Goal: Task Accomplishment & Management: Manage account settings

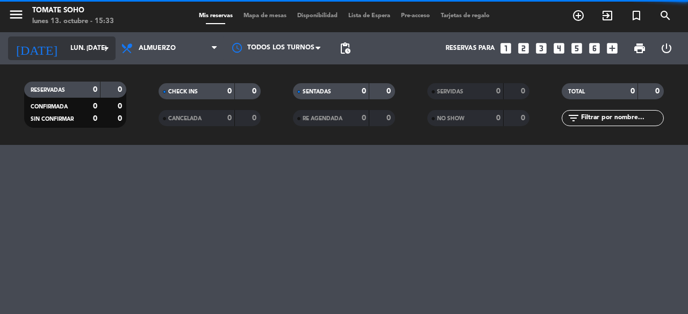
click at [85, 52] on input "lun. [DATE]" at bounding box center [107, 48] width 85 height 18
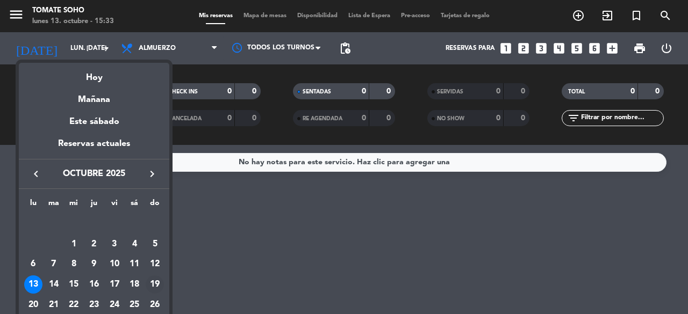
click at [153, 286] on div "19" at bounding box center [155, 285] width 18 height 18
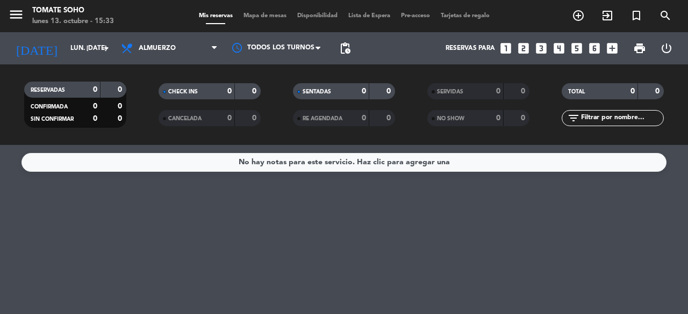
type input "dom. [DATE]"
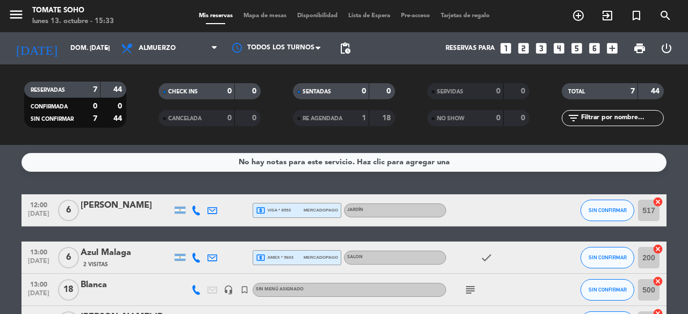
click at [3, 214] on bookings-row "12:00 [DATE] 6 [PERSON_NAME] local_atm visa * 8553 mercadopago JARDÍN SIN CONFI…" at bounding box center [344, 315] width 688 height 241
click at [0, 195] on bookings-row "12:00 [DATE] 6 [PERSON_NAME] local_atm visa * 8553 mercadopago JARDÍN SIN CONFI…" at bounding box center [344, 315] width 688 height 241
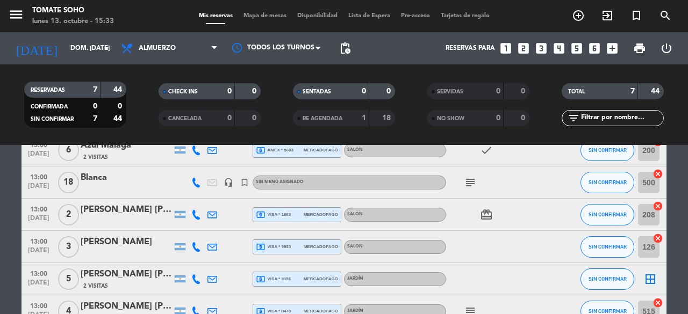
scroll to position [129, 0]
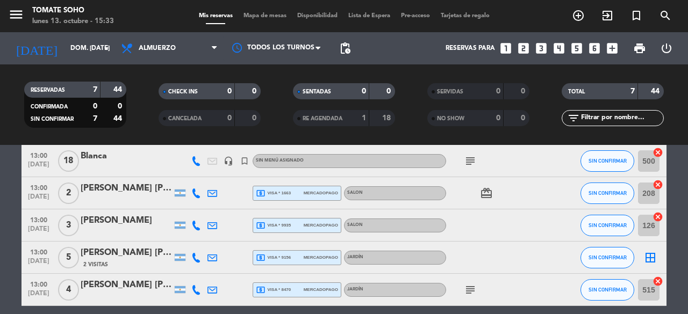
drag, startPoint x: 659, startPoint y: 247, endPoint x: 654, endPoint y: 256, distance: 11.1
click at [654, 256] on div "border_all" at bounding box center [650, 258] width 32 height 32
click at [654, 256] on icon "border_all" at bounding box center [650, 258] width 13 height 13
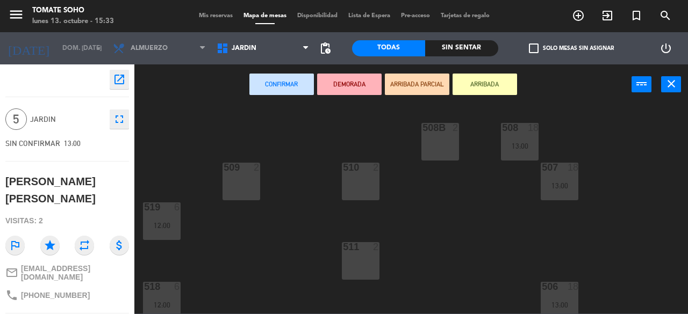
click at [267, 275] on div "508 18 13:00 508B 2 509 2 507 18 13:00 510 2 519 6 12:00 511 2 506 18 13:00 518…" at bounding box center [414, 209] width 547 height 210
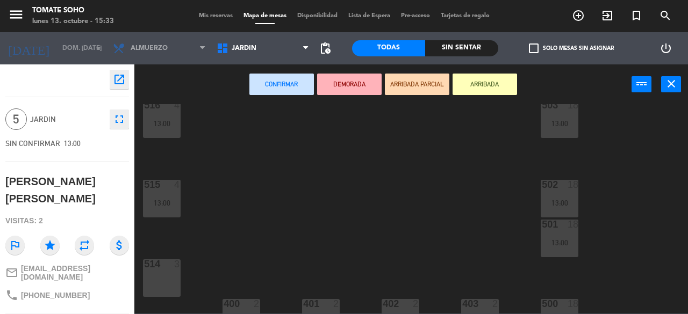
scroll to position [364, 0]
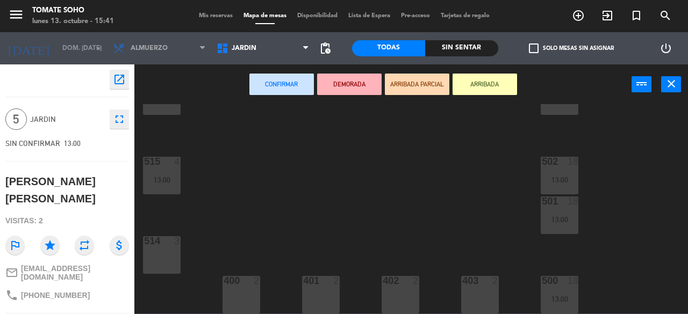
click at [374, 210] on div "508 18 13:00 508B 2 509 2 507 18 13:00 510 2 519 6 12:00 511 2 506 18 13:00 518…" at bounding box center [414, 209] width 547 height 210
click at [253, 193] on div "508 18 13:00 508B 2 509 2 507 18 13:00 510 2 519 6 12:00 511 2 506 18 13:00 518…" at bounding box center [414, 209] width 547 height 210
click at [668, 85] on icon "close" at bounding box center [671, 83] width 13 height 13
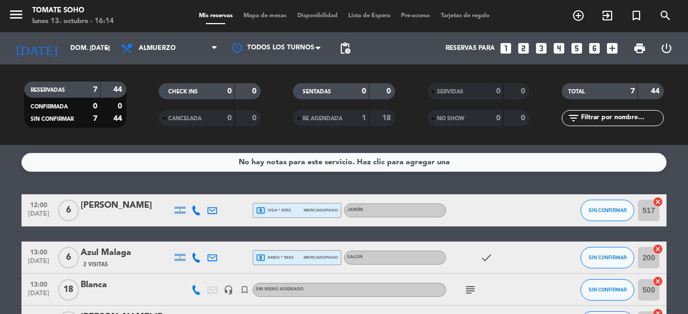
click at [684, 192] on div "No hay notas para este servicio. Haz clic para agregar una 12:00 [DATE] 6 [PERS…" at bounding box center [344, 229] width 688 height 169
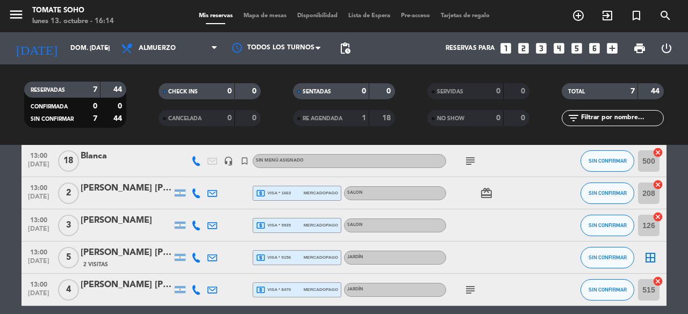
scroll to position [151, 0]
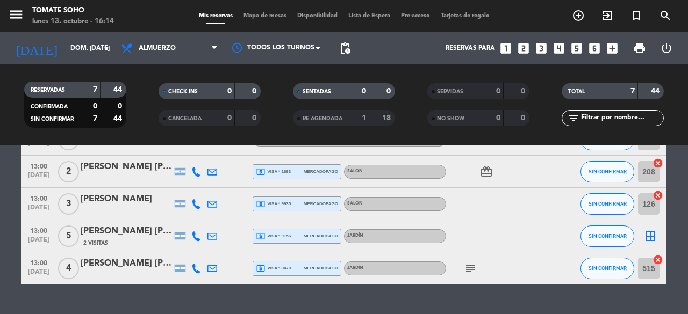
click at [656, 260] on icon "cancel" at bounding box center [658, 260] width 11 height 11
click at [649, 235] on icon "border_all" at bounding box center [650, 236] width 13 height 13
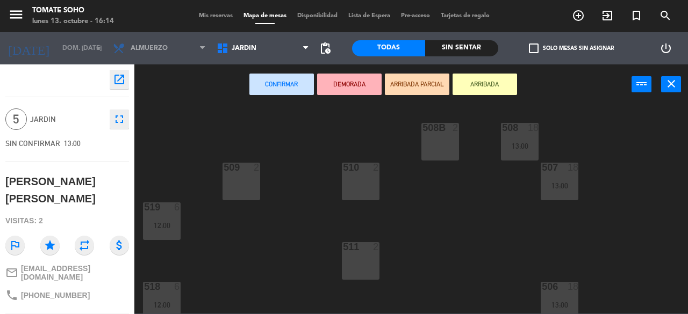
click at [303, 226] on div "508 18 13:00 508B 2 509 2 507 18 13:00 510 2 519 6 12:00 511 2 506 18 13:00 518…" at bounding box center [414, 209] width 547 height 210
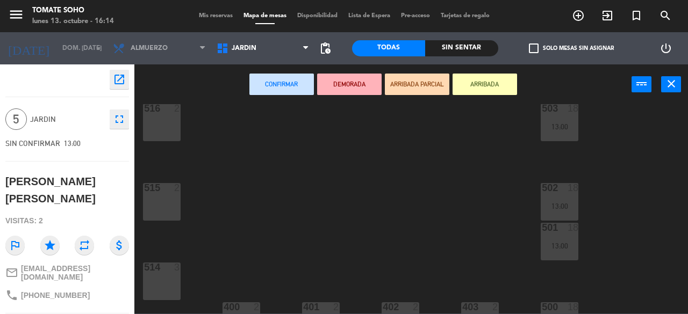
scroll to position [364, 0]
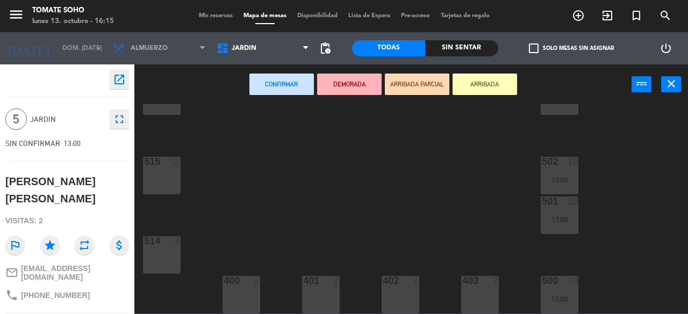
click at [162, 263] on div "514 3" at bounding box center [162, 256] width 38 height 38
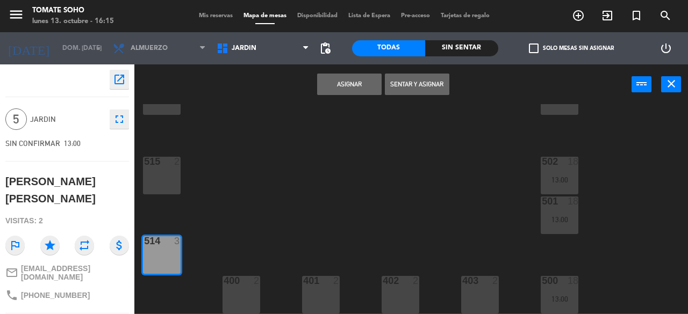
click at [157, 171] on div "515 2" at bounding box center [162, 176] width 38 height 38
click at [338, 84] on button "Asignar" at bounding box center [349, 85] width 65 height 22
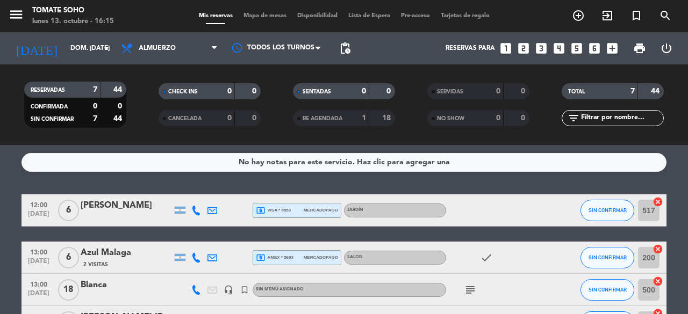
click at [681, 207] on bookings-row "12:00 [DATE] 6 [PERSON_NAME] local_atm visa * 8553 mercadopago JARDÍN SIN CONFI…" at bounding box center [344, 315] width 688 height 241
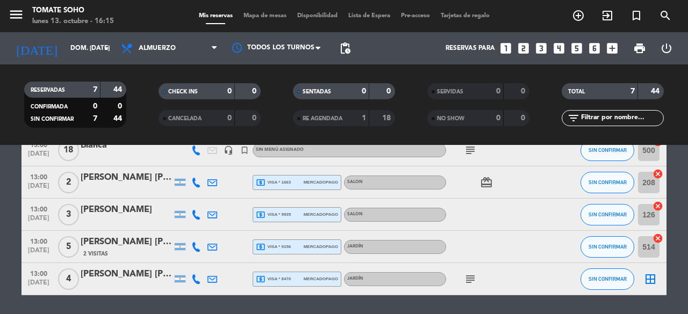
scroll to position [174, 0]
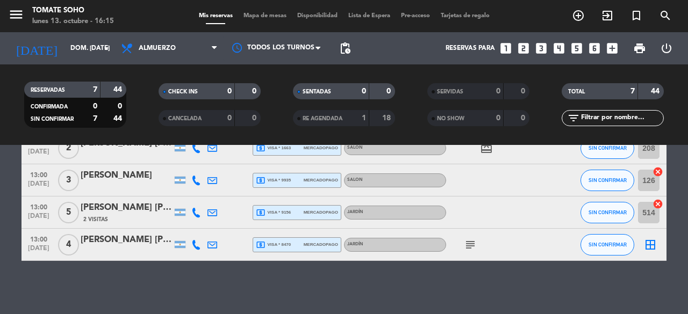
click at [644, 248] on icon "border_all" at bounding box center [650, 245] width 13 height 13
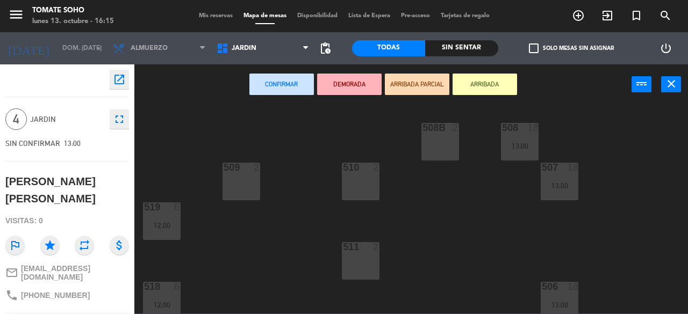
click at [475, 220] on div "508 18 13:00 508B 2 509 2 507 18 13:00 510 2 519 6 12:00 511 2 506 18 13:00 518…" at bounding box center [414, 209] width 547 height 210
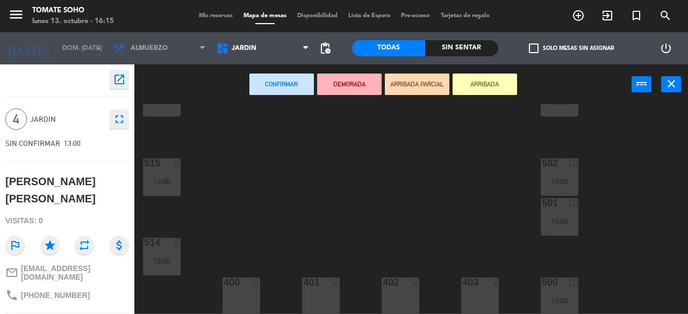
scroll to position [364, 0]
click at [260, 300] on div "400 2" at bounding box center [242, 295] width 38 height 38
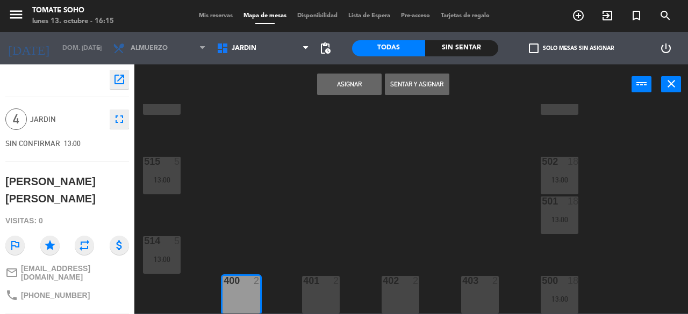
click at [333, 307] on div "401 2" at bounding box center [321, 295] width 38 height 38
click at [333, 76] on button "Asignar" at bounding box center [349, 85] width 65 height 22
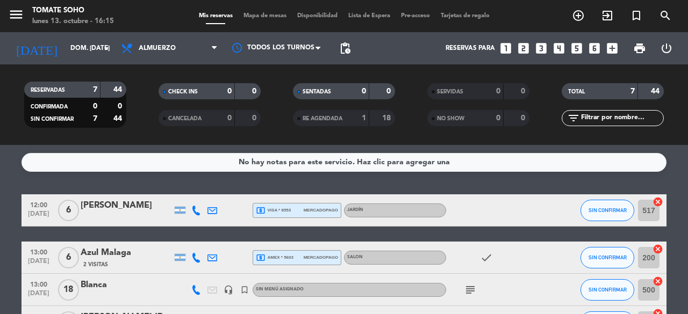
click at [8, 225] on bookings-row "12:00 [DATE] 6 [PERSON_NAME] local_atm visa * 8553 mercadopago JARDÍN SIN CONFI…" at bounding box center [344, 315] width 688 height 241
click at [0, 239] on bookings-row "12:00 [DATE] 6 [PERSON_NAME] local_atm visa * 8553 mercadopago JARDÍN SIN CONFI…" at bounding box center [344, 315] width 688 height 241
click at [10, 17] on icon "menu" at bounding box center [16, 14] width 16 height 16
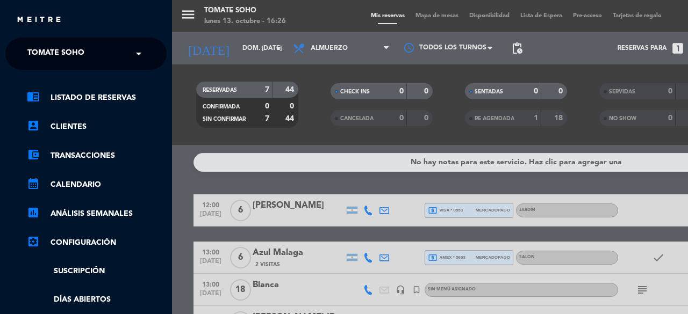
scroll to position [0, 3]
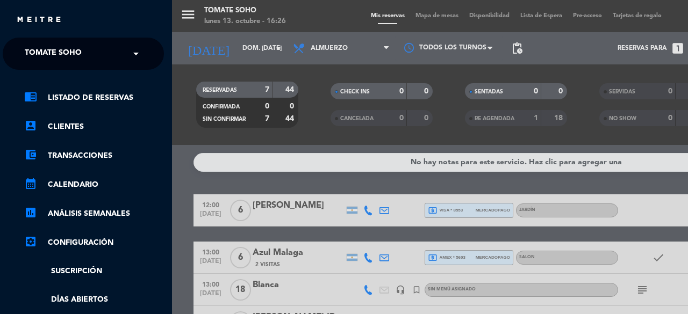
drag, startPoint x: 168, startPoint y: 102, endPoint x: 178, endPoint y: 133, distance: 33.5
click at [178, 134] on div "close × Tomate Soho × chrome_reader_mode Listado de Reservas account_box Client…" at bounding box center [344, 157] width 688 height 314
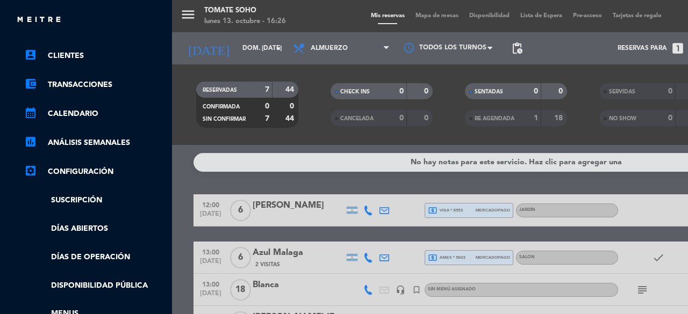
scroll to position [77, 3]
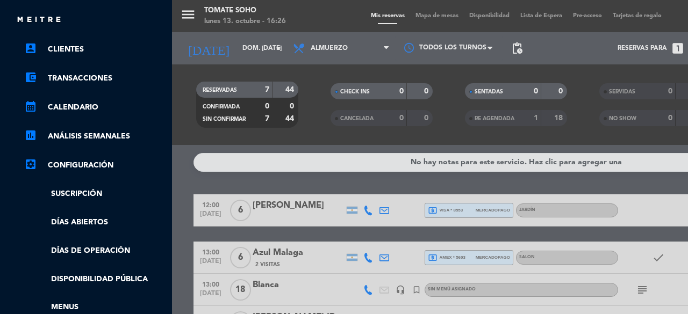
click at [175, 255] on div "menu Tomate Soho lunes 13. octubre - 16:26 Mis reservas Mapa de mesas Disponibi…" at bounding box center [516, 157] width 688 height 314
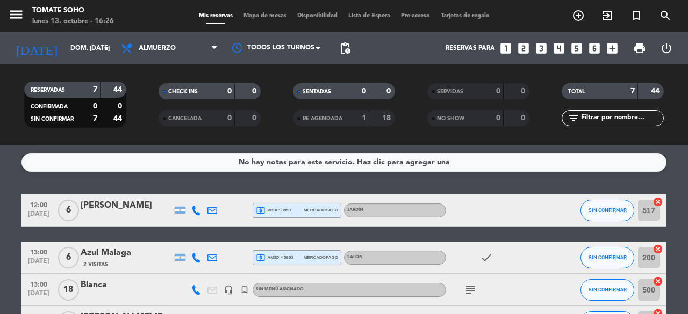
click at [8, 15] on div "menu Tomate Soho lunes 13. octubre - 16:26" at bounding box center [86, 16] width 172 height 25
click at [9, 16] on icon "menu" at bounding box center [16, 14] width 16 height 16
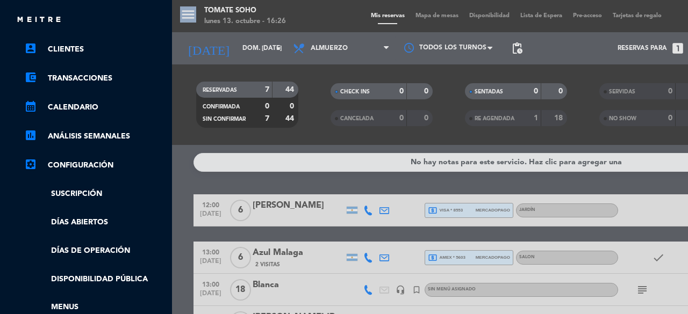
drag, startPoint x: 168, startPoint y: 159, endPoint x: 169, endPoint y: 194, distance: 35.0
click at [169, 194] on div "chrome_reader_mode Listado de Reservas account_box Clientes account_balance_wal…" at bounding box center [83, 197] width 177 height 411
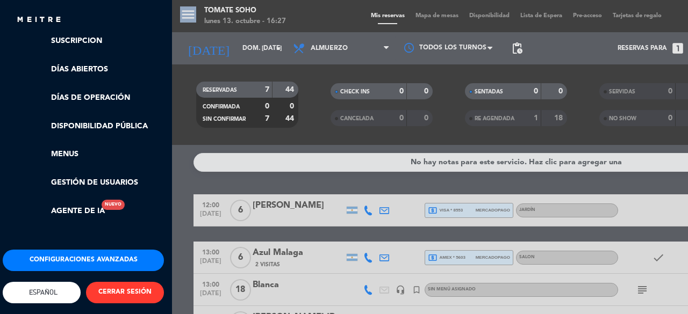
scroll to position [239, 3]
click at [135, 257] on button "Configuraciones avanzadas" at bounding box center [83, 261] width 161 height 22
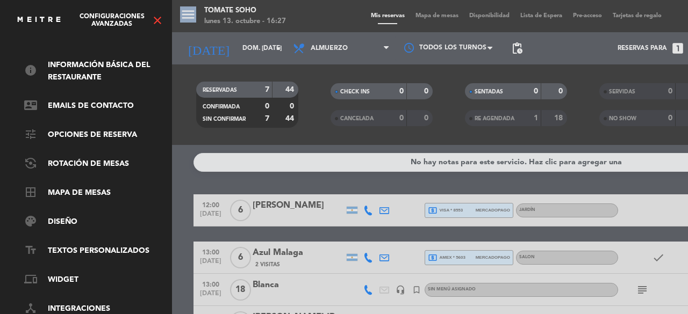
scroll to position [30, 3]
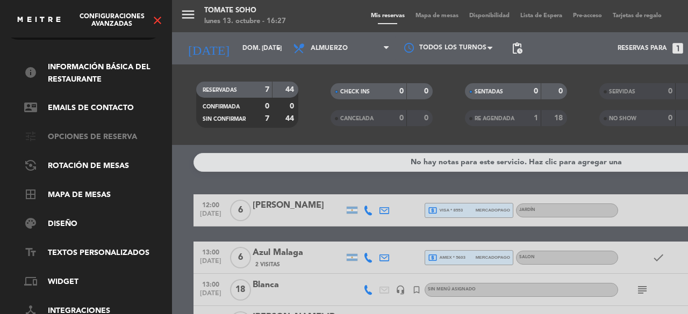
click at [127, 139] on link "tune Opciones de reserva" at bounding box center [94, 137] width 140 height 13
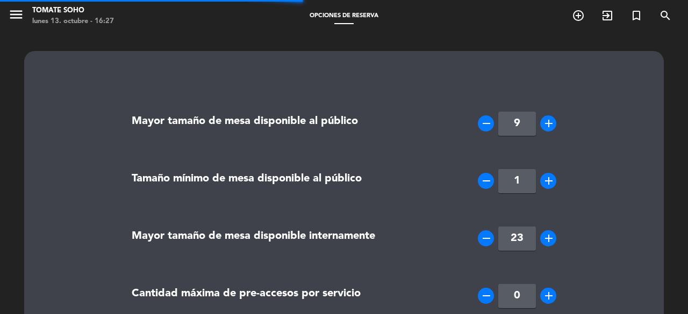
click at [11, 16] on icon "menu" at bounding box center [16, 14] width 16 height 16
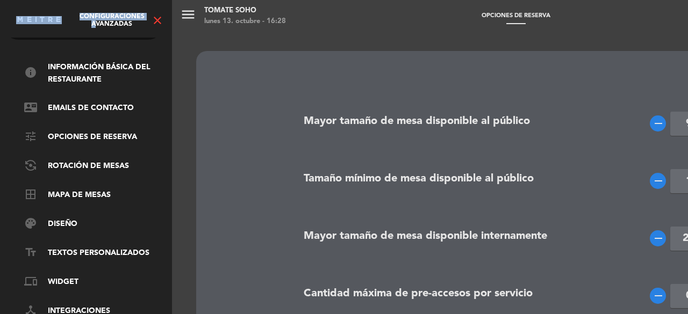
click at [11, 16] on div "Configuraciones avanzadas close" at bounding box center [86, 16] width 172 height 32
click at [183, 135] on div "menu Tomate Soho lunes 13. octubre - 16:28 Opciones de reserva add_circle_outli…" at bounding box center [516, 157] width 688 height 314
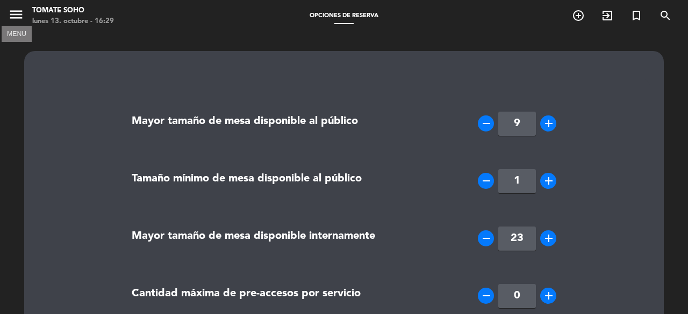
click at [14, 24] on button "menu" at bounding box center [16, 16] width 16 height 20
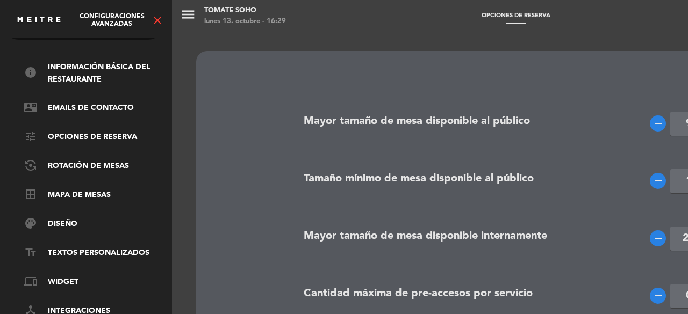
click at [226, 138] on div "menu Tomate Soho lunes 13. octubre - 16:29 Opciones de reserva add_circle_outli…" at bounding box center [516, 157] width 688 height 314
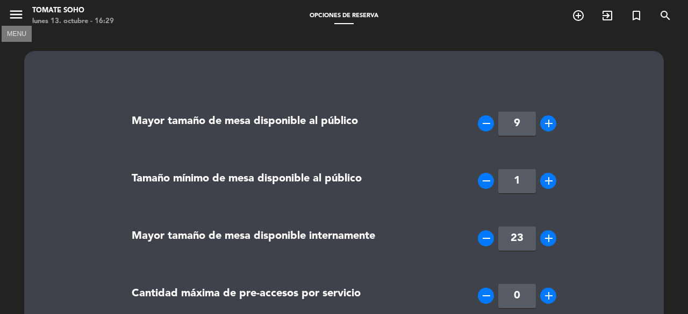
click at [19, 16] on icon "menu" at bounding box center [16, 14] width 16 height 16
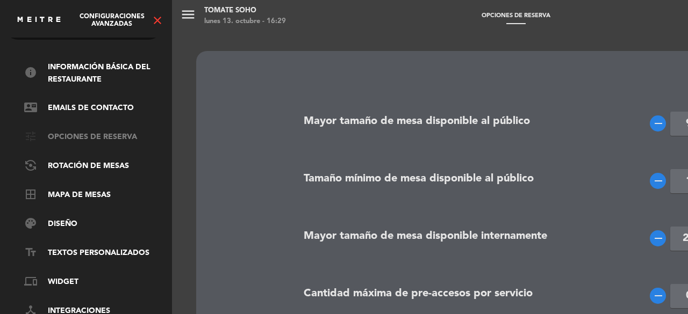
click at [113, 135] on link "tune Opciones de reserva" at bounding box center [94, 137] width 140 height 13
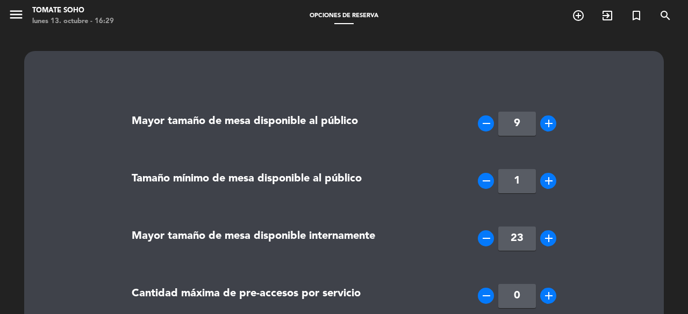
click at [18, 5] on span "menu" at bounding box center [20, 16] width 24 height 25
click at [18, 13] on icon "menu" at bounding box center [16, 14] width 16 height 16
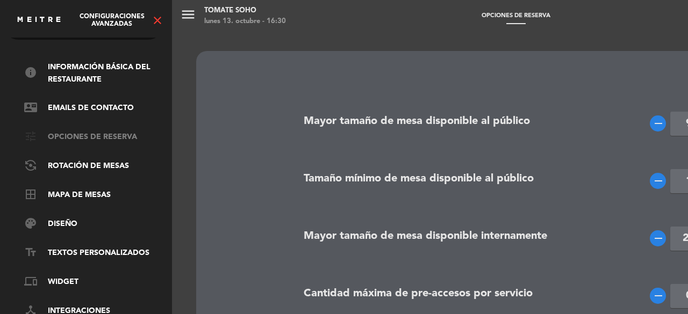
click at [124, 135] on link "tune Opciones de reserva" at bounding box center [94, 137] width 140 height 13
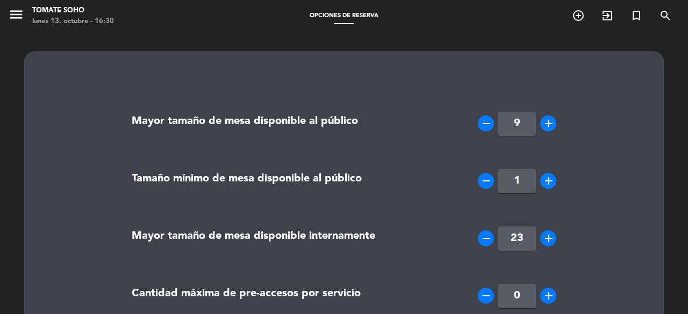
click at [126, 170] on div "Tamaño mínimo de mesa disponible al público" at bounding box center [268, 181] width 289 height 54
click at [15, 13] on icon "menu" at bounding box center [16, 14] width 16 height 16
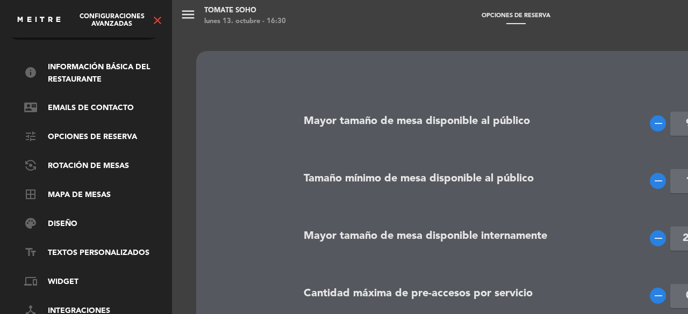
click at [159, 31] on div "Configuraciones avanzadas close" at bounding box center [86, 16] width 172 height 32
click at [159, 24] on icon "close" at bounding box center [157, 20] width 13 height 13
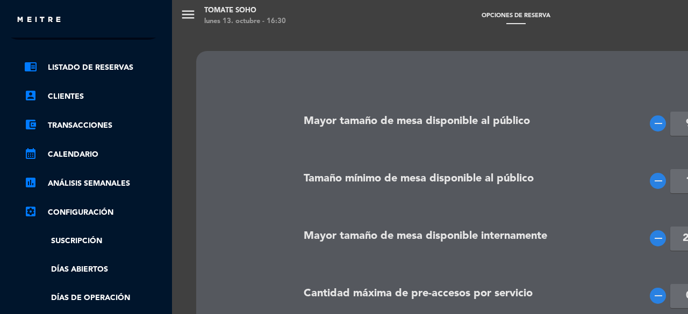
click at [159, 24] on div "close" at bounding box center [90, 19] width 148 height 13
drag, startPoint x: 172, startPoint y: 78, endPoint x: 168, endPoint y: 109, distance: 30.9
click at [172, 102] on div "menu Tomate Soho lunes 13. octubre - 16:30 Opciones de reserva add_circle_outli…" at bounding box center [516, 157] width 688 height 314
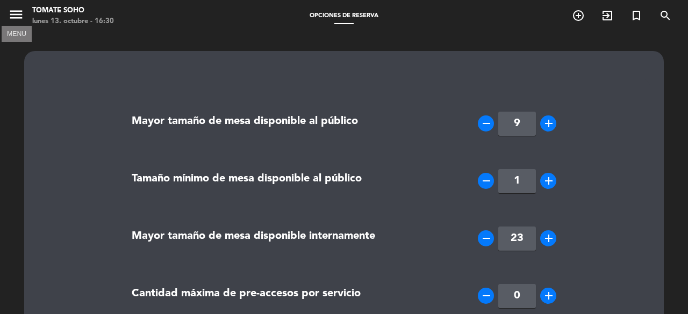
click at [18, 13] on icon "menu" at bounding box center [16, 14] width 16 height 16
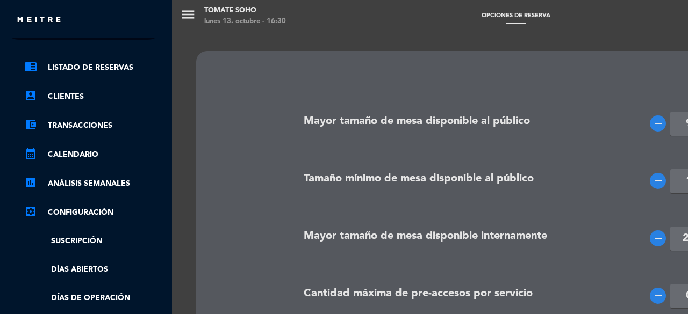
drag, startPoint x: 169, startPoint y: 148, endPoint x: 168, endPoint y: 166, distance: 18.3
click at [168, 168] on div "chrome_reader_mode Listado de Reservas account_box Clientes account_balance_wal…" at bounding box center [83, 245] width 177 height 411
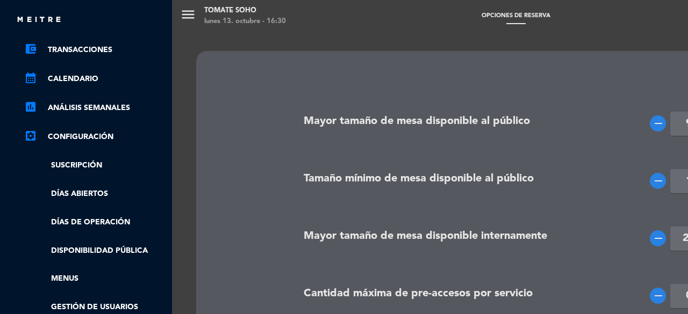
scroll to position [112, 3]
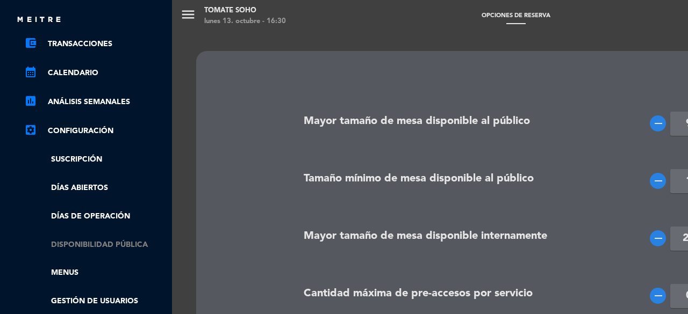
click at [132, 244] on link "Disponibilidad pública" at bounding box center [94, 245] width 140 height 12
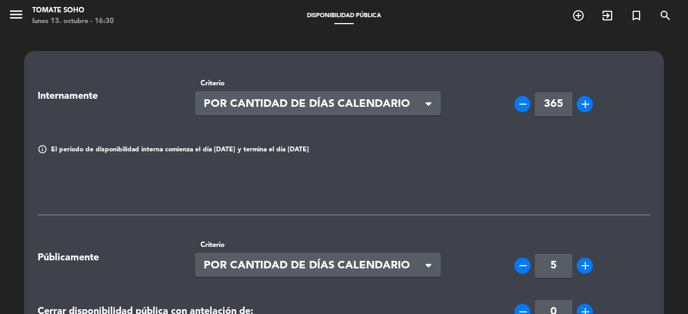
click at [486, 276] on div "remove 5 add" at bounding box center [554, 266] width 194 height 24
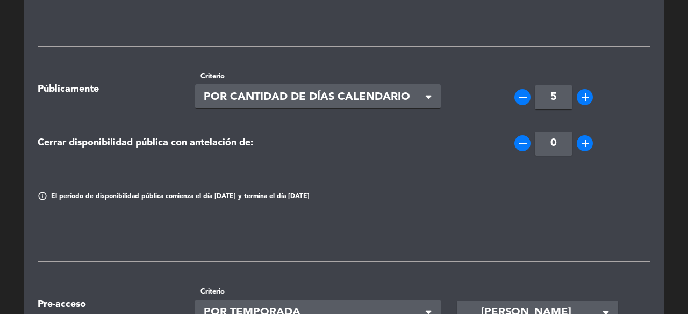
scroll to position [172, 0]
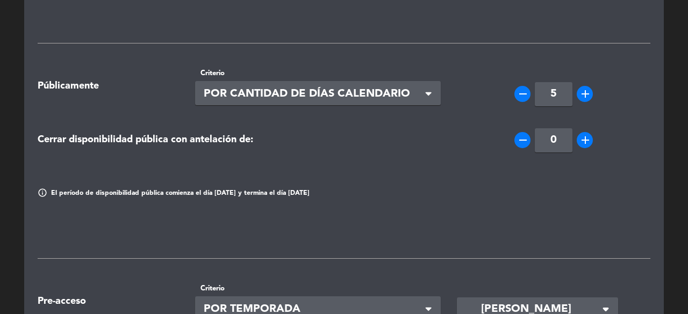
click at [438, 92] on div "Seleccionar × POR CANTIDAD DE DÍAS CALENDARIO" at bounding box center [318, 93] width 246 height 24
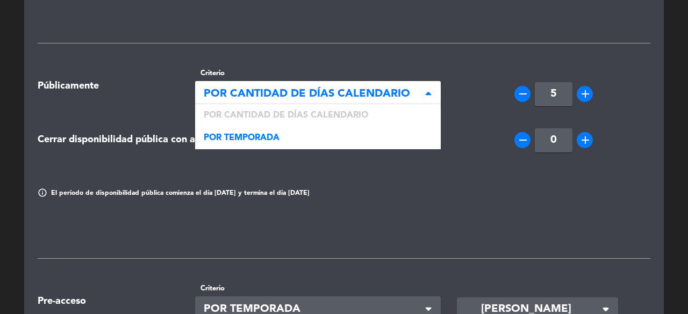
click at [438, 92] on div "Seleccionar × POR CANTIDAD DE DÍAS CALENDARIO" at bounding box center [318, 93] width 246 height 24
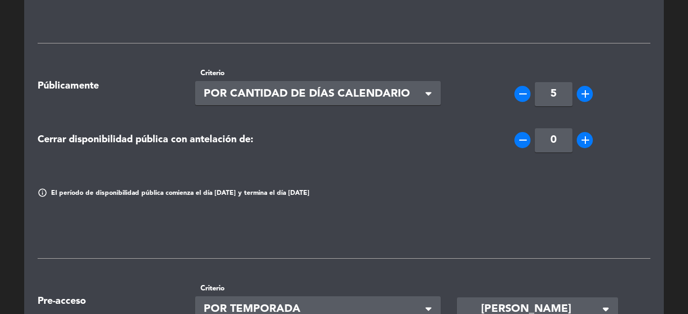
click at [668, 105] on div "Internamente Criterio Seleccionar × POR CANTIDAD [PERSON_NAME] CALENDARIO × rem…" at bounding box center [344, 241] width 688 height 762
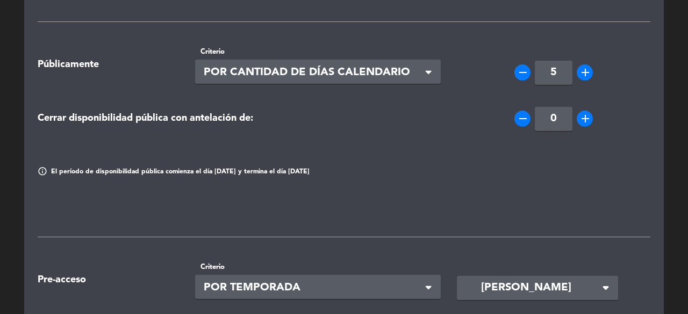
scroll to position [215, 0]
